Goal: Check status: Check status

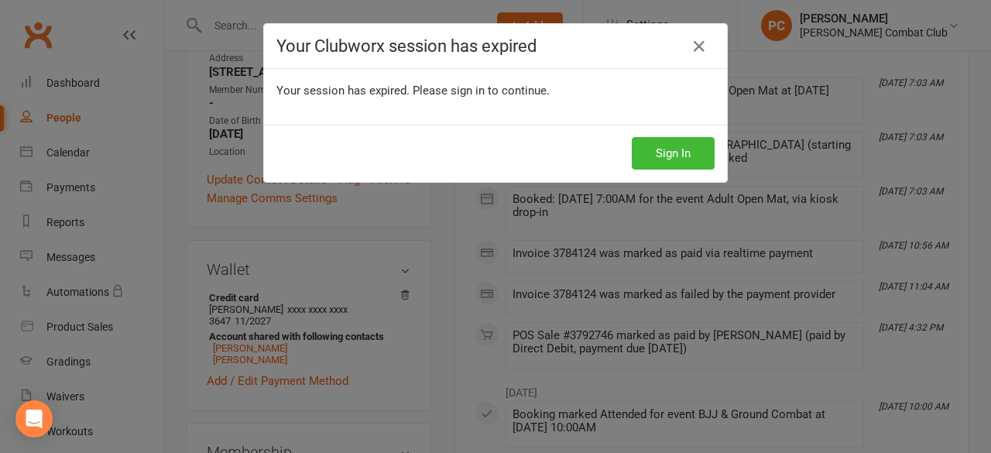
scroll to position [378, 0]
click at [686, 150] on button "Sign In" at bounding box center [673, 153] width 83 height 33
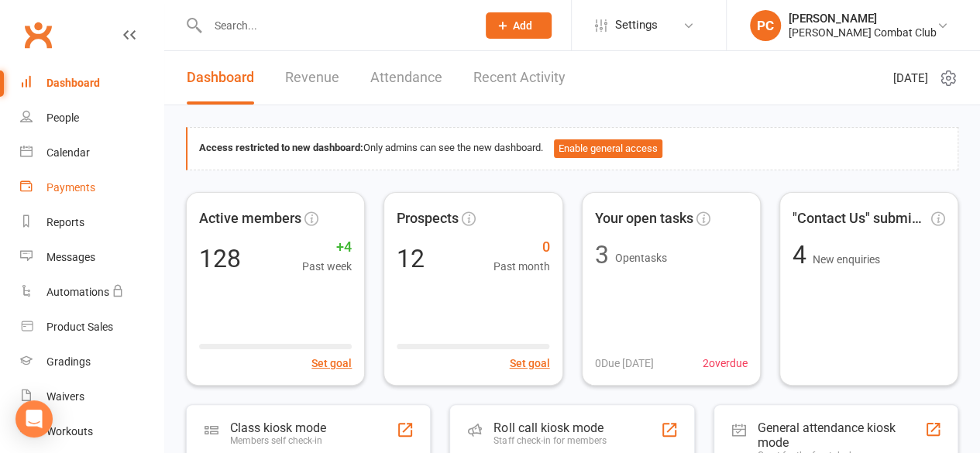
click at [59, 184] on div "Payments" at bounding box center [70, 187] width 49 height 12
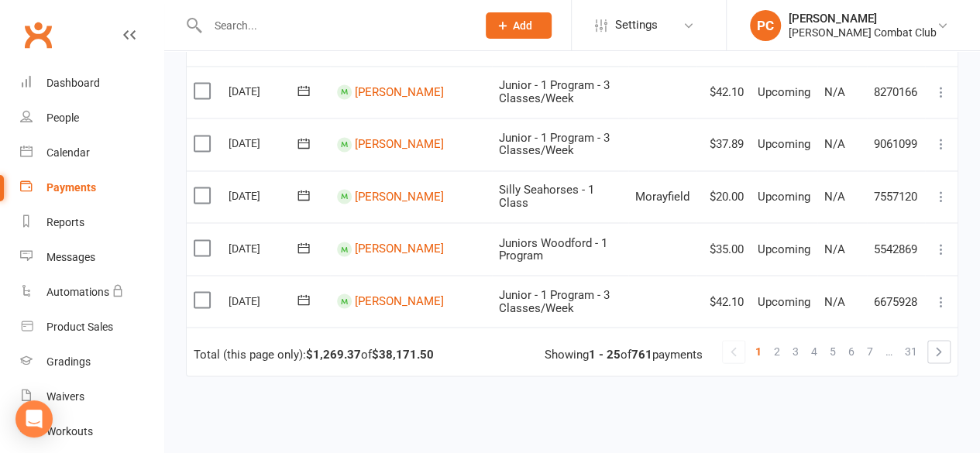
scroll to position [1239, 0]
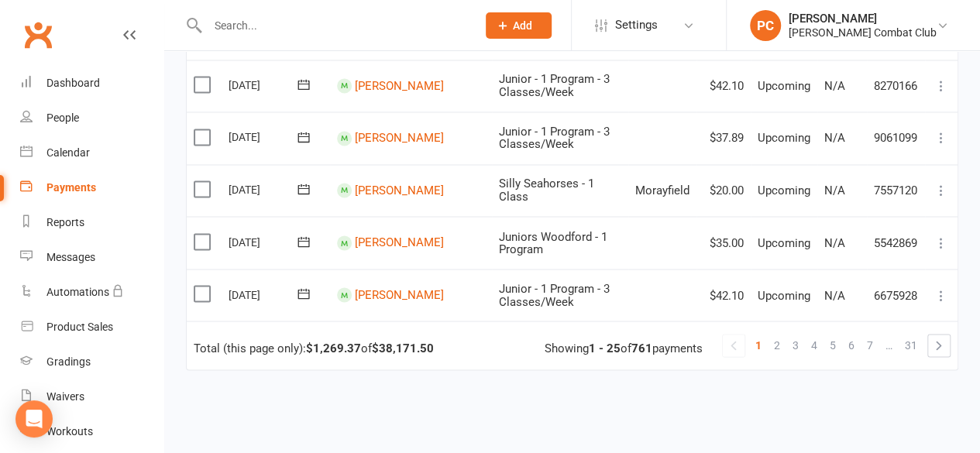
click at [777, 341] on span "2" at bounding box center [777, 345] width 6 height 22
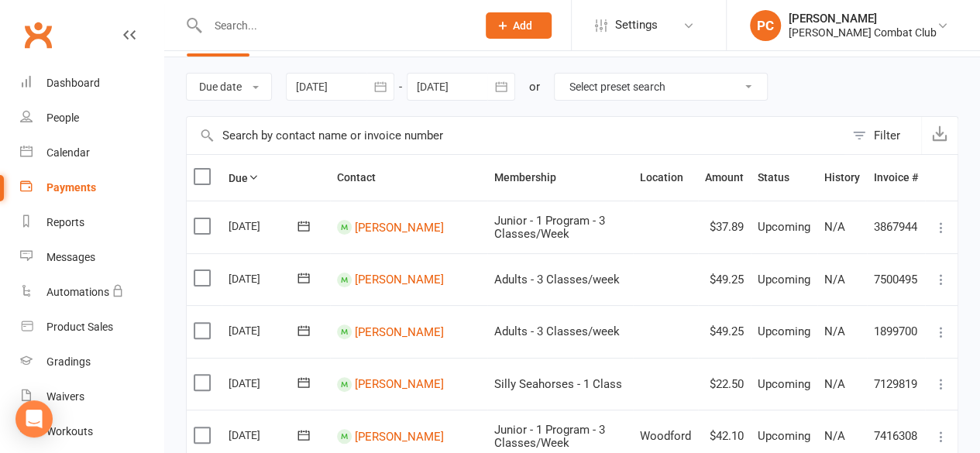
scroll to position [0, 0]
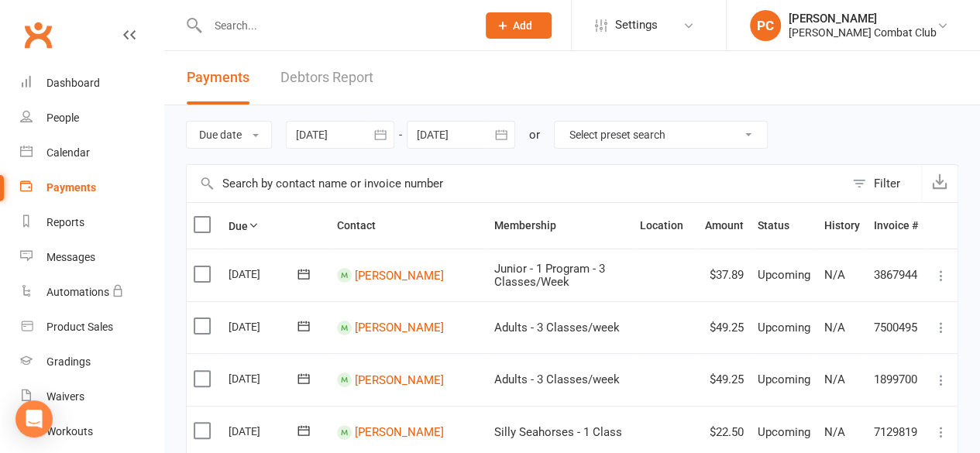
click at [352, 134] on div at bounding box center [340, 135] width 108 height 28
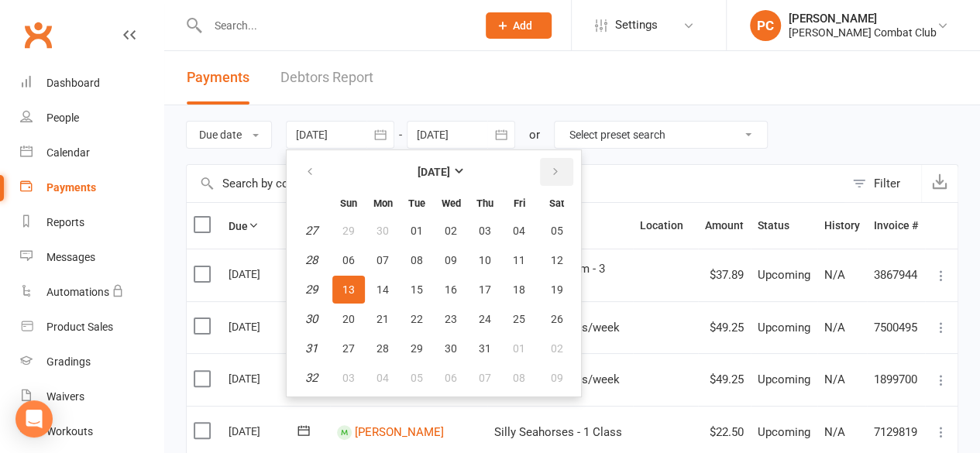
click at [558, 170] on icon "button" at bounding box center [555, 172] width 11 height 12
click at [422, 283] on span "12" at bounding box center [416, 289] width 12 height 12
type input "12 Aug 2025"
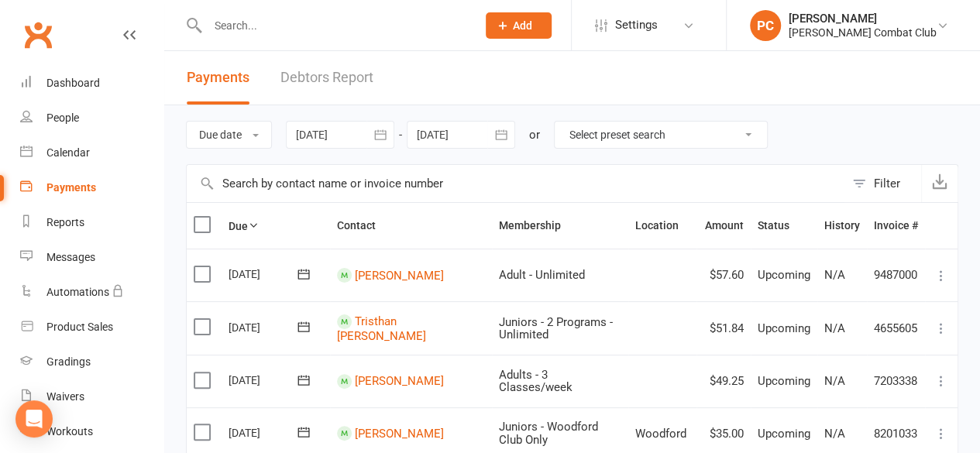
click at [503, 136] on icon "button" at bounding box center [500, 134] width 15 height 15
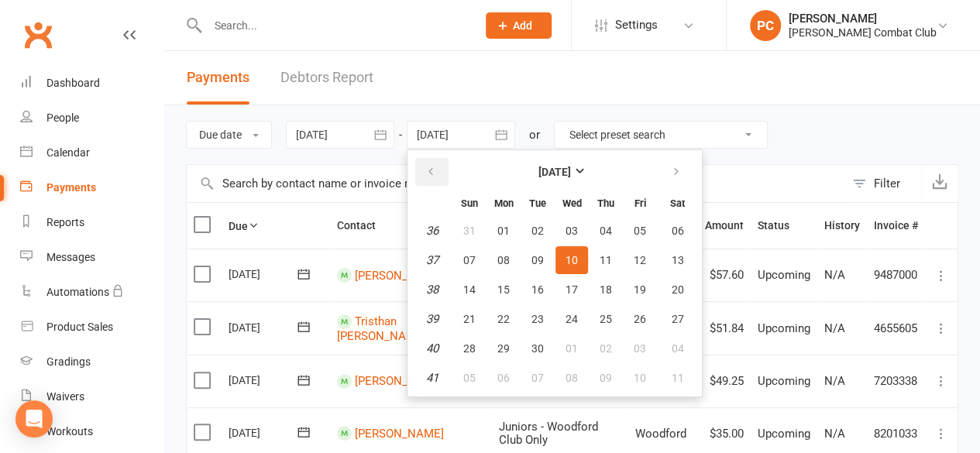
click at [432, 167] on icon "button" at bounding box center [430, 172] width 11 height 12
click at [604, 287] on span "14" at bounding box center [605, 289] width 12 height 12
type input "14 Aug 2025"
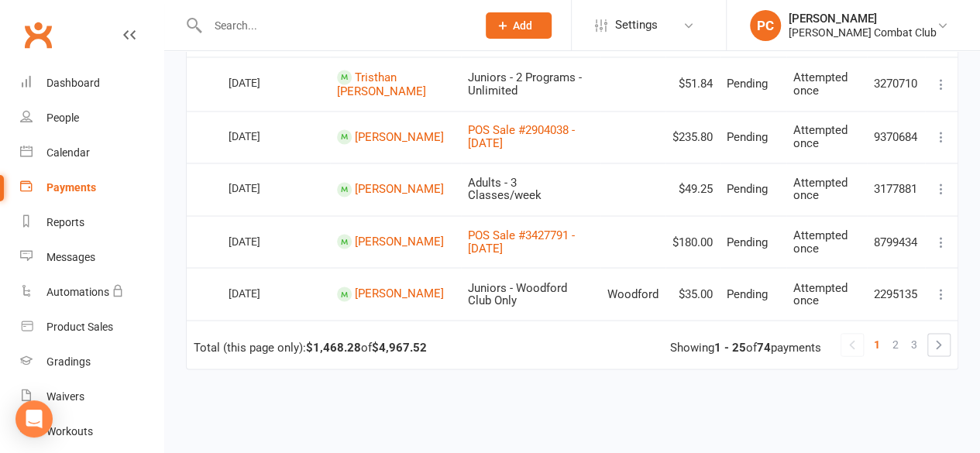
scroll to position [1239, 0]
click at [895, 345] on span "2" at bounding box center [895, 342] width 6 height 22
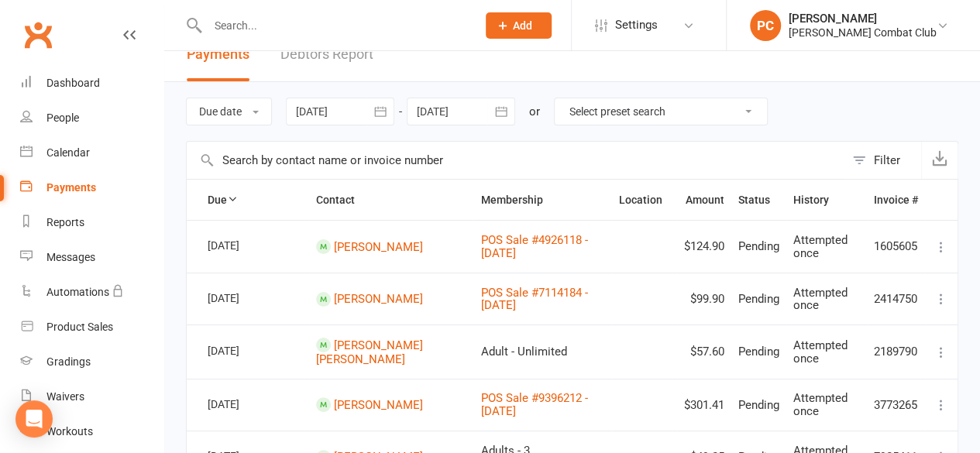
scroll to position [0, 0]
